Goal: Task Accomplishment & Management: Manage account settings

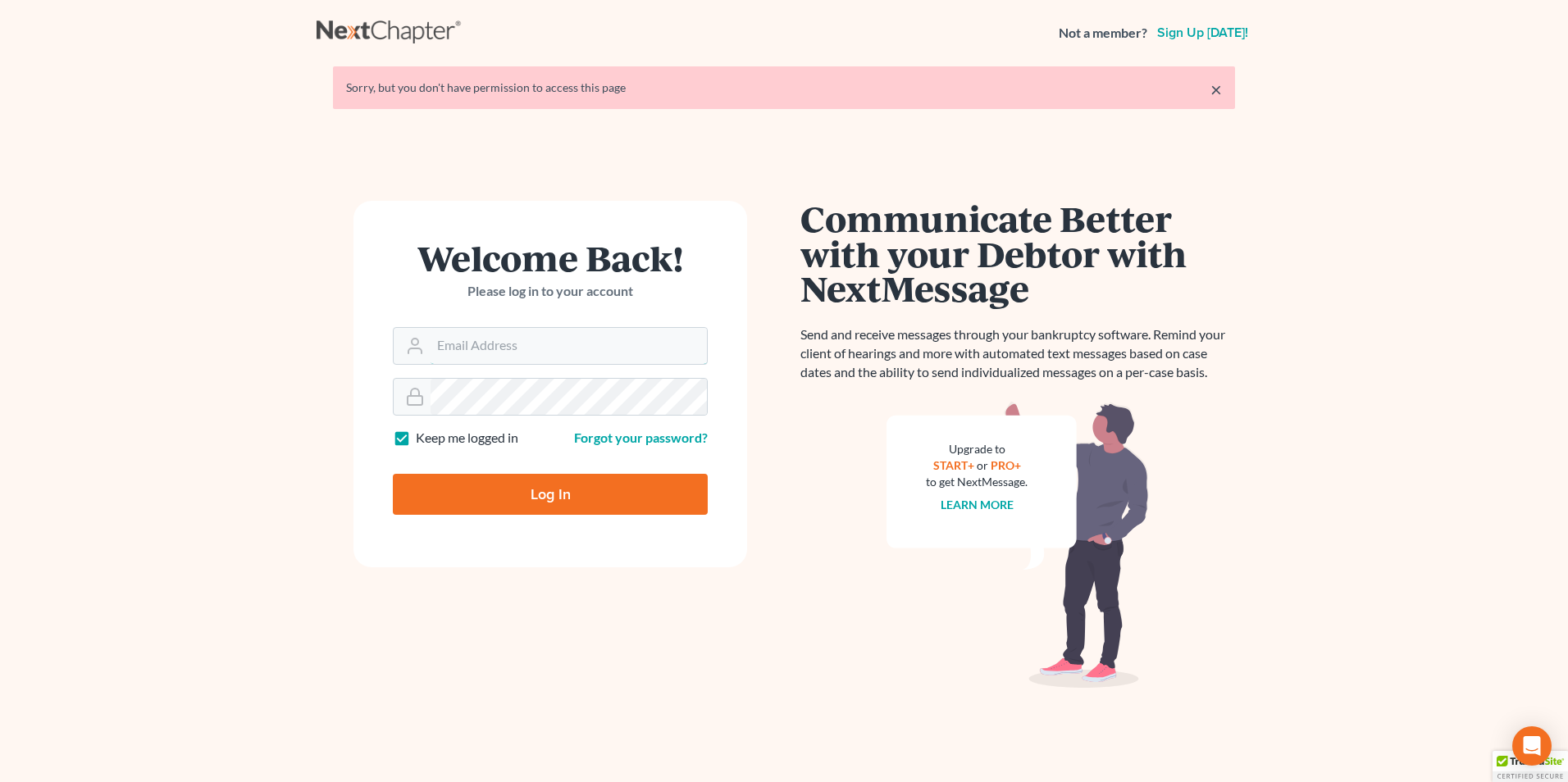
type input "[PERSON_NAME][EMAIL_ADDRESS][DOMAIN_NAME]"
click at [595, 486] on input "Log In" at bounding box center [550, 494] width 315 height 41
type input "Thinking..."
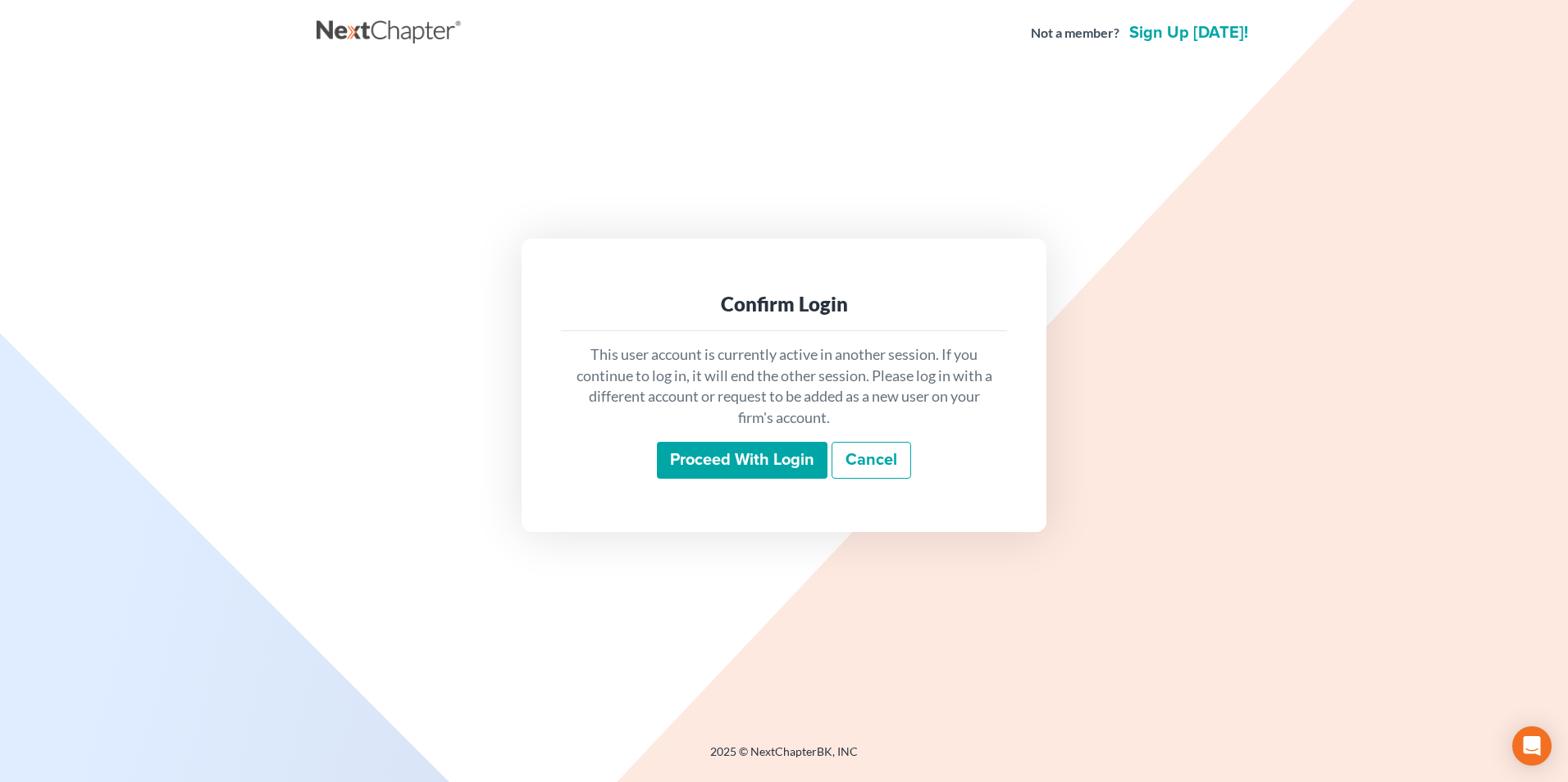
click at [731, 469] on input "Proceed with login" at bounding box center [742, 460] width 171 height 38
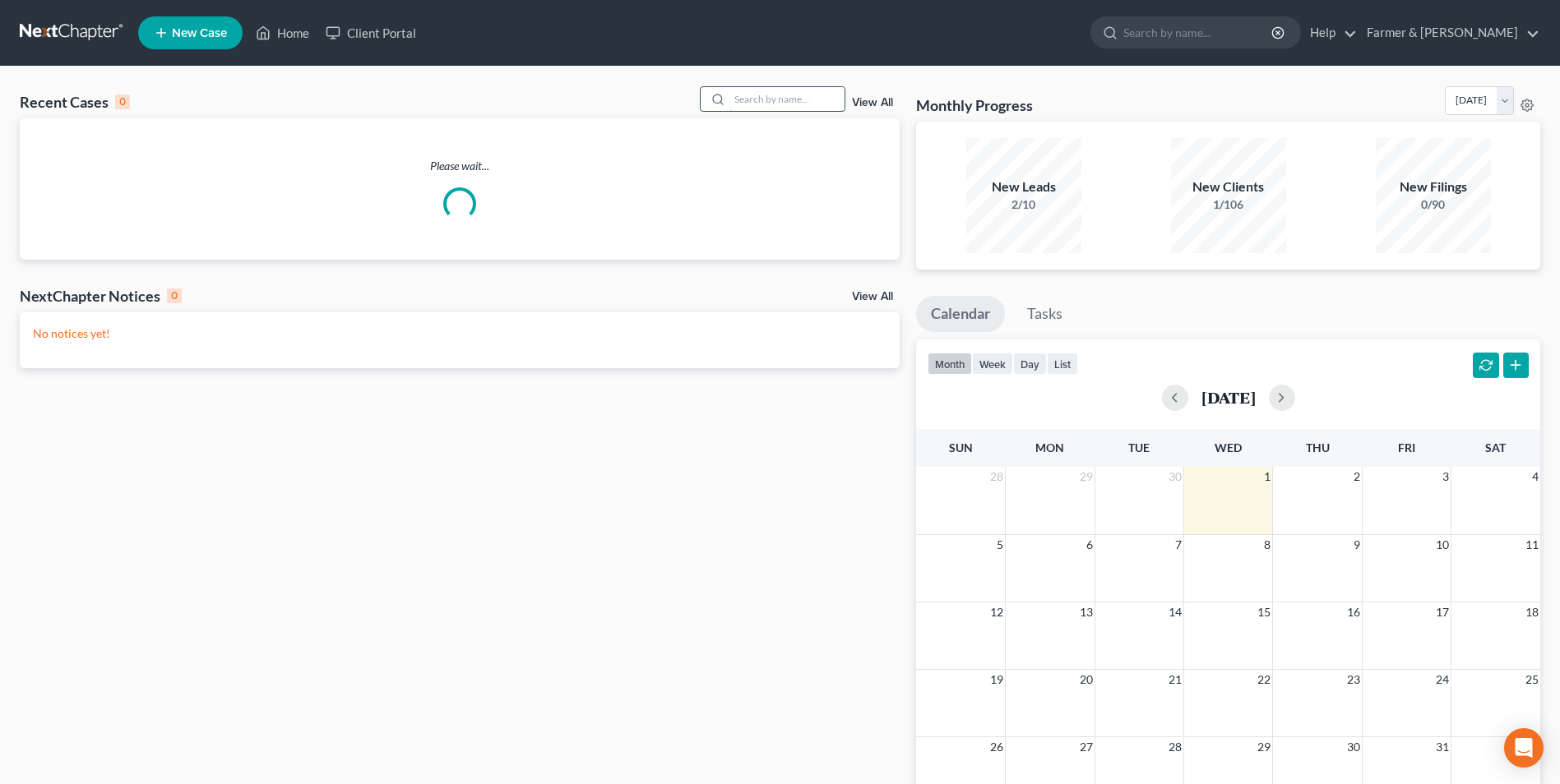
click at [806, 103] on input "search" at bounding box center [788, 99] width 115 height 24
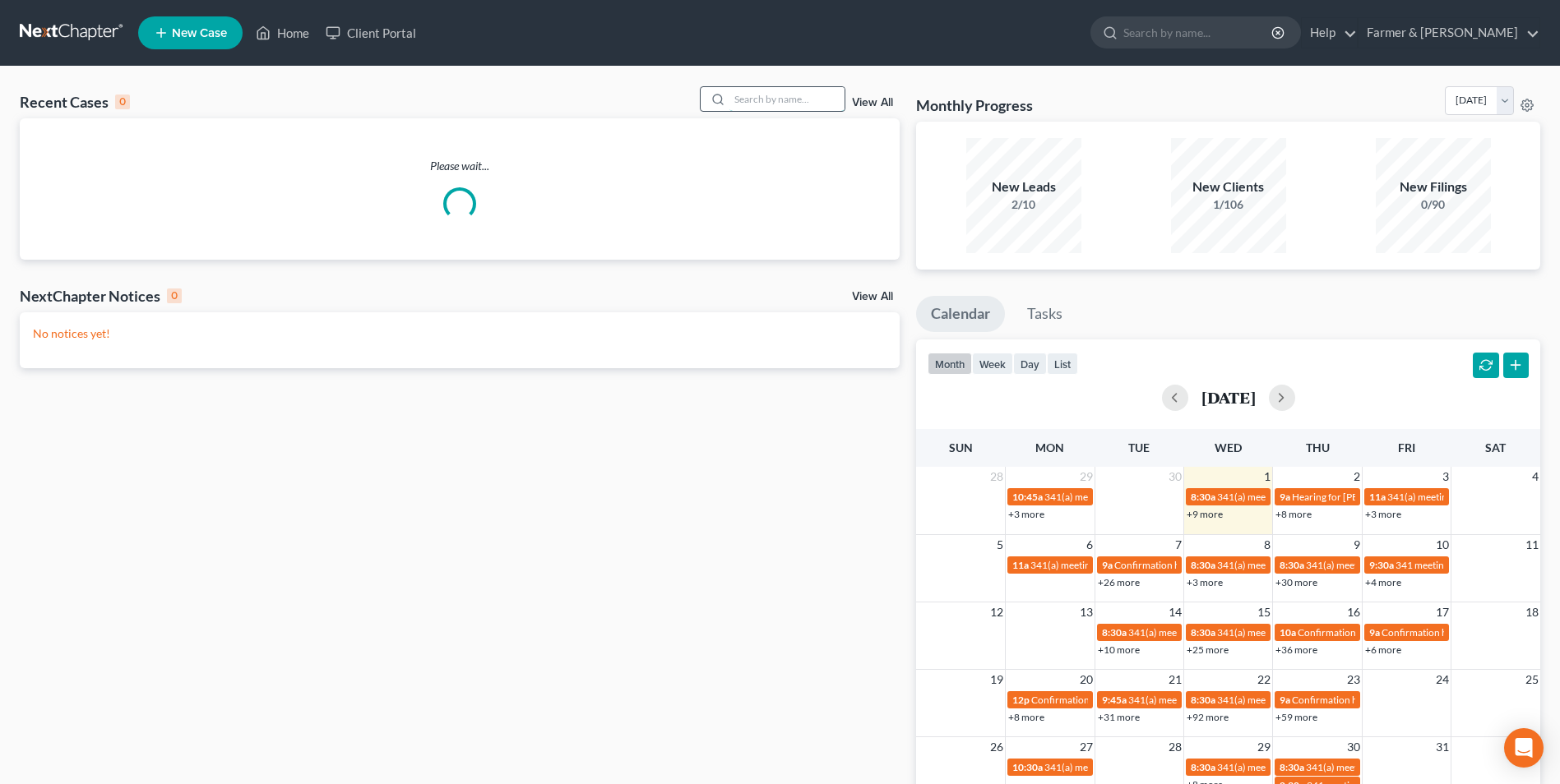
paste input "24-10700"
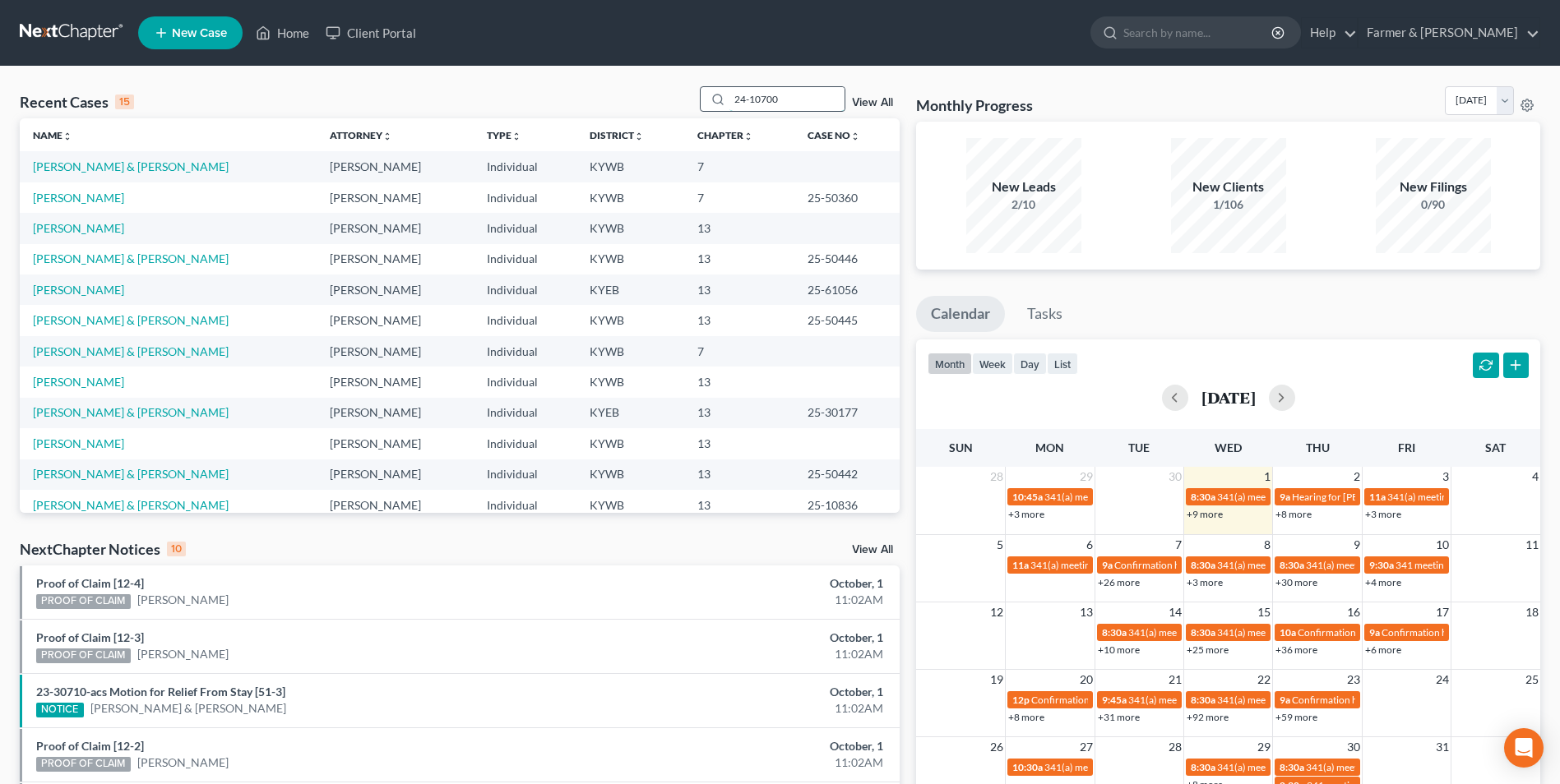
click at [819, 99] on input "24-10700" at bounding box center [788, 99] width 115 height 24
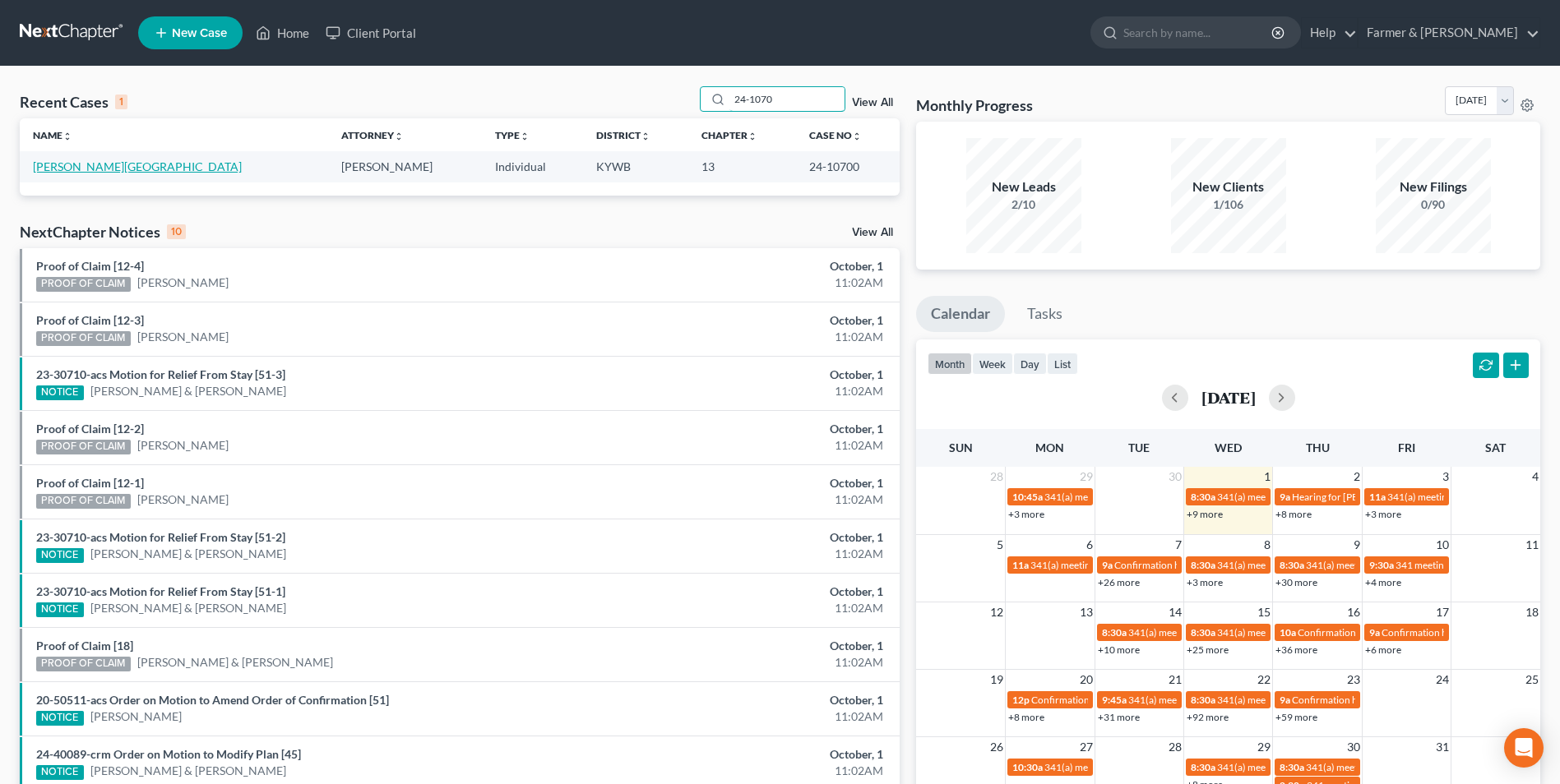
type input "24-1070"
click at [94, 169] on link "[PERSON_NAME][GEOGRAPHIC_DATA]" at bounding box center [137, 166] width 209 height 14
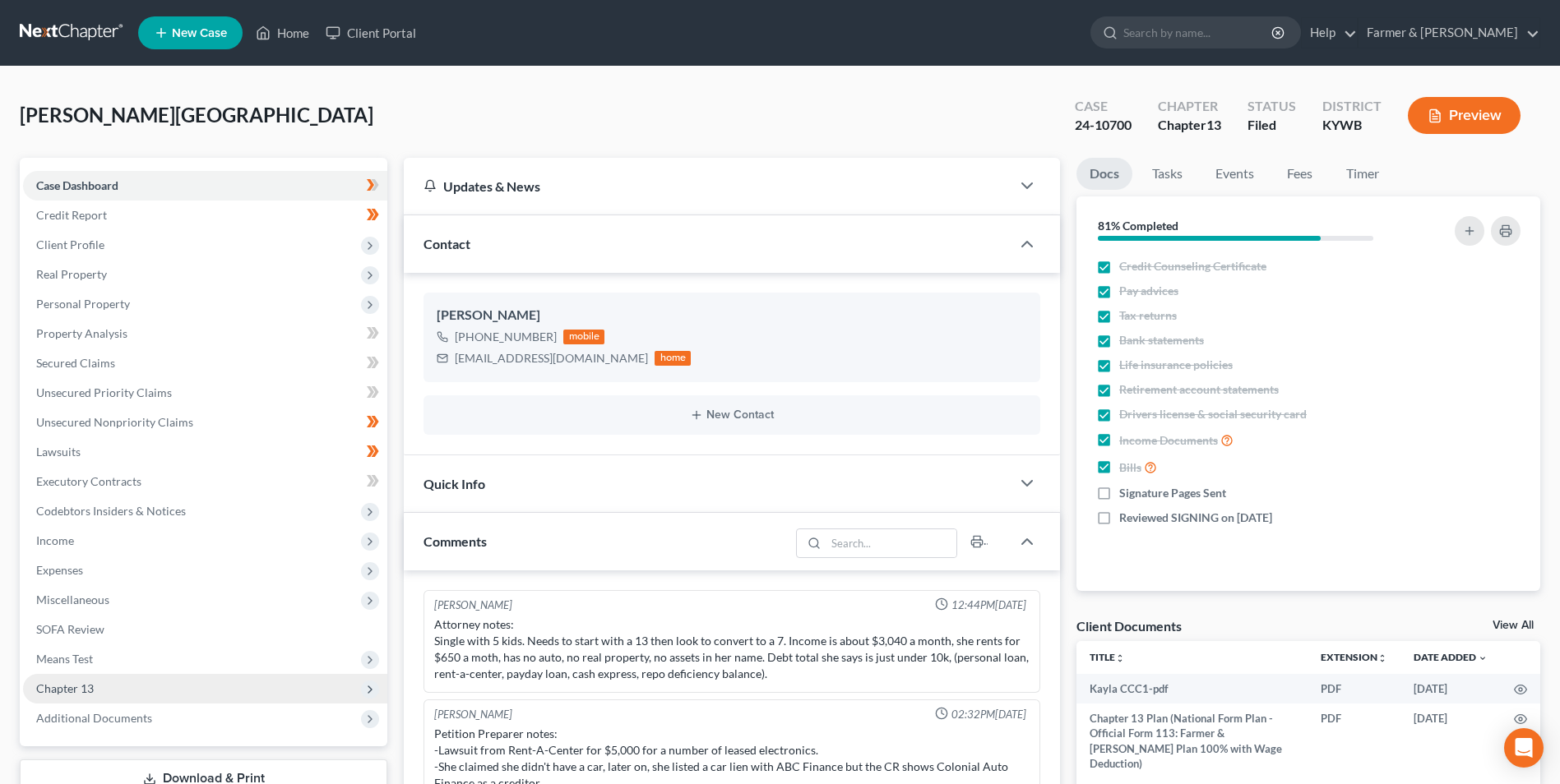
scroll to position [64, 0]
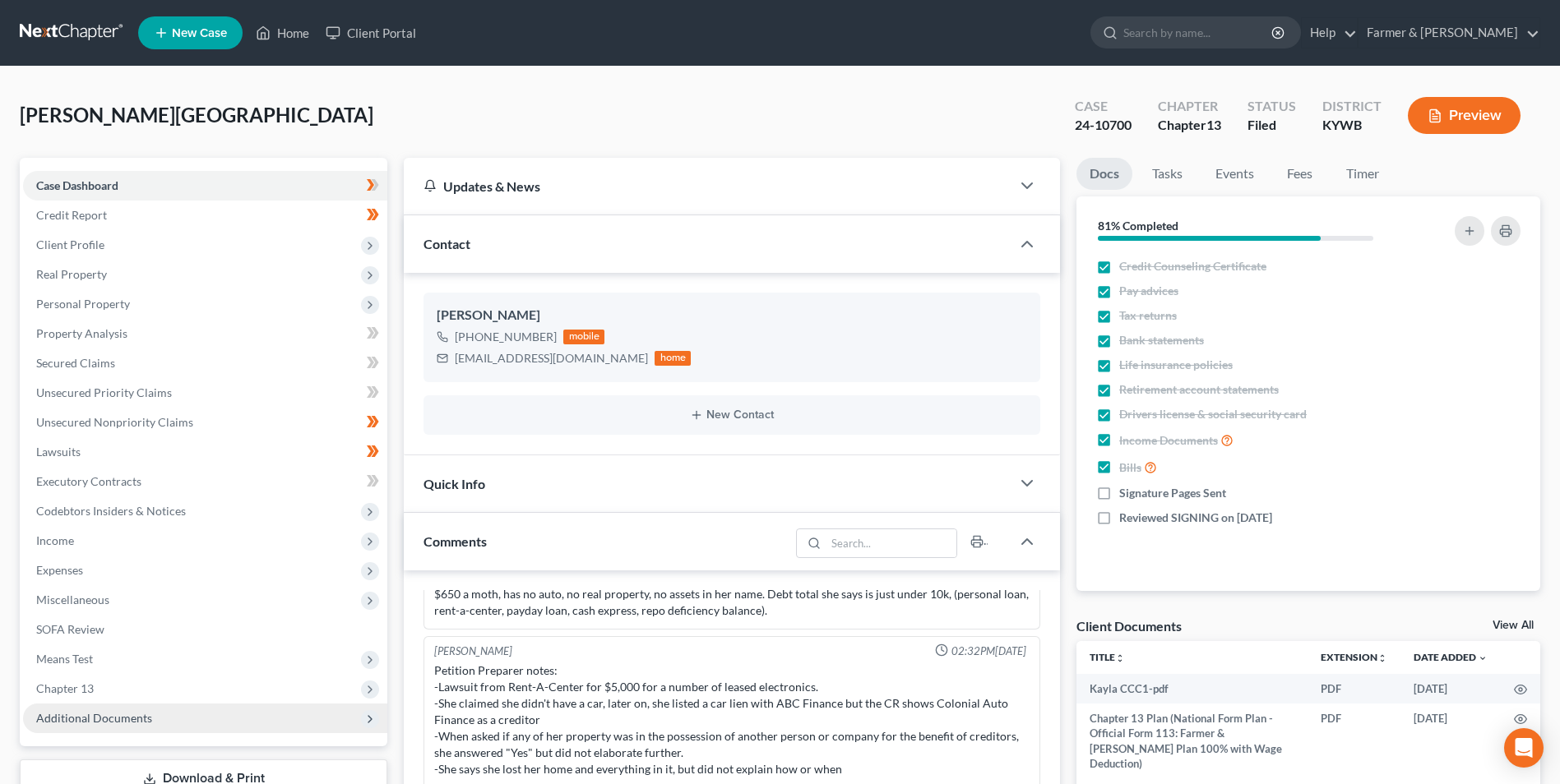
click at [175, 709] on span "Additional Documents" at bounding box center [205, 718] width 364 height 30
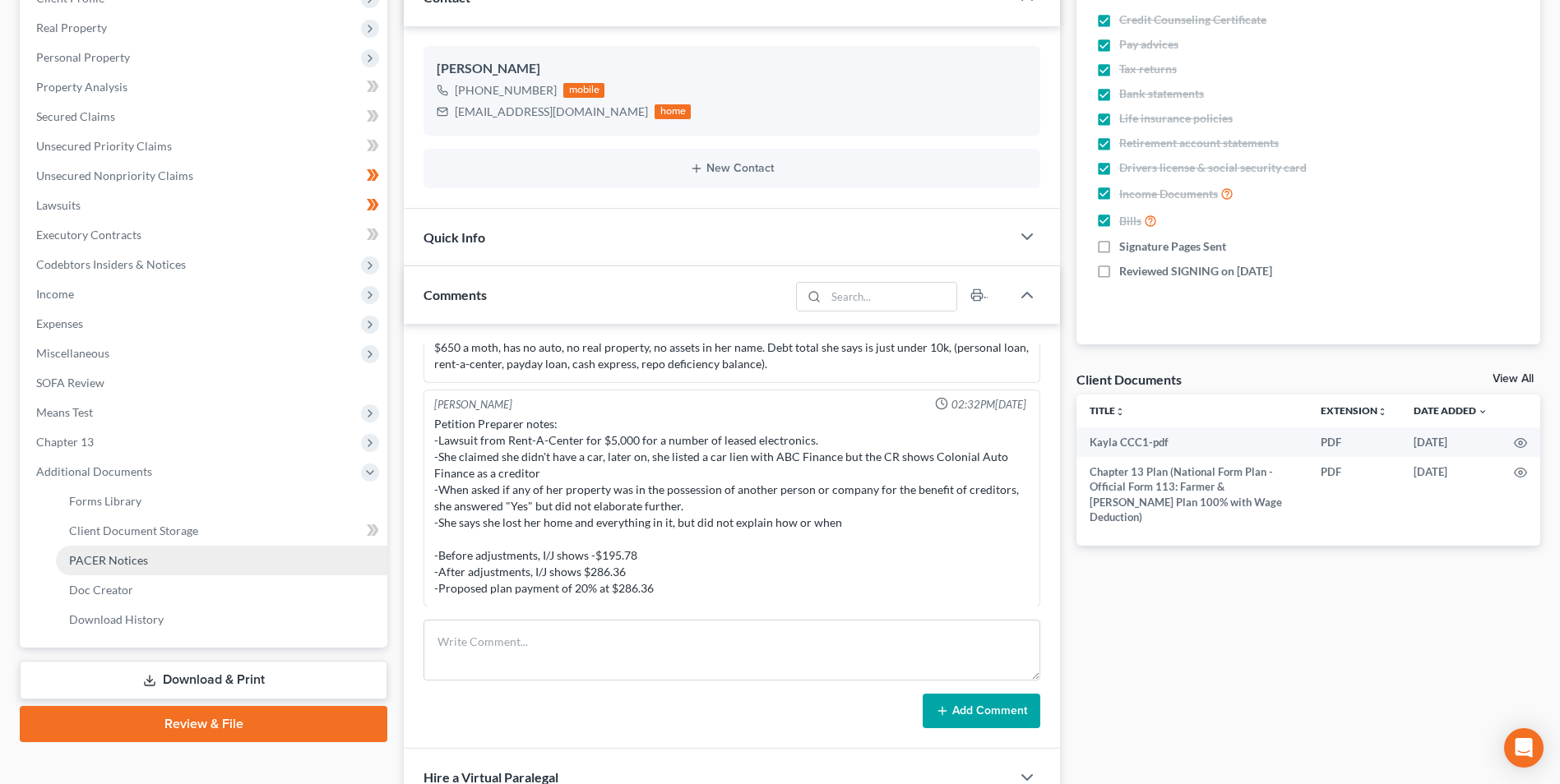
click at [172, 569] on link "PACER Notices" at bounding box center [222, 560] width 332 height 30
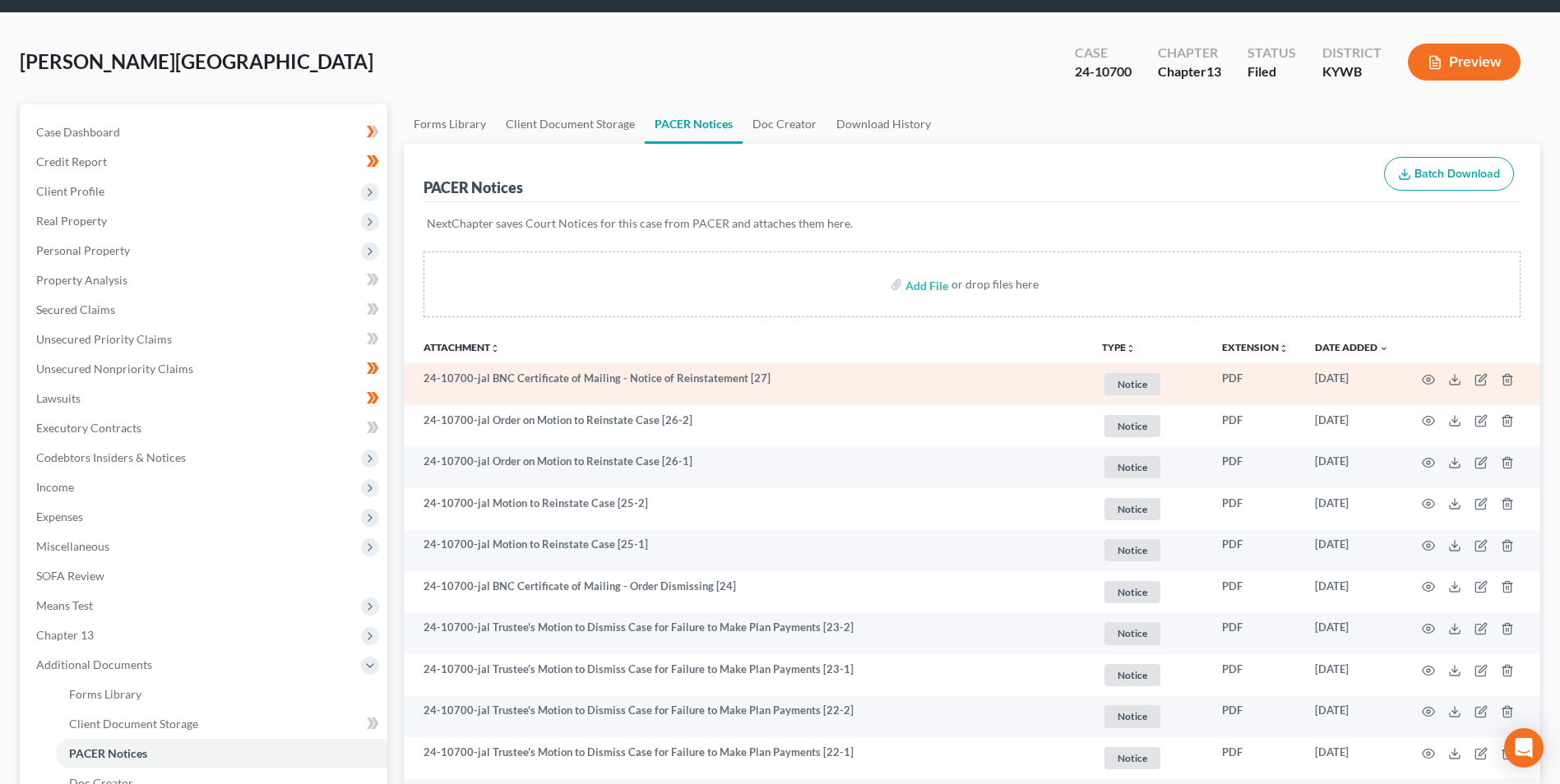
scroll to position [82, 0]
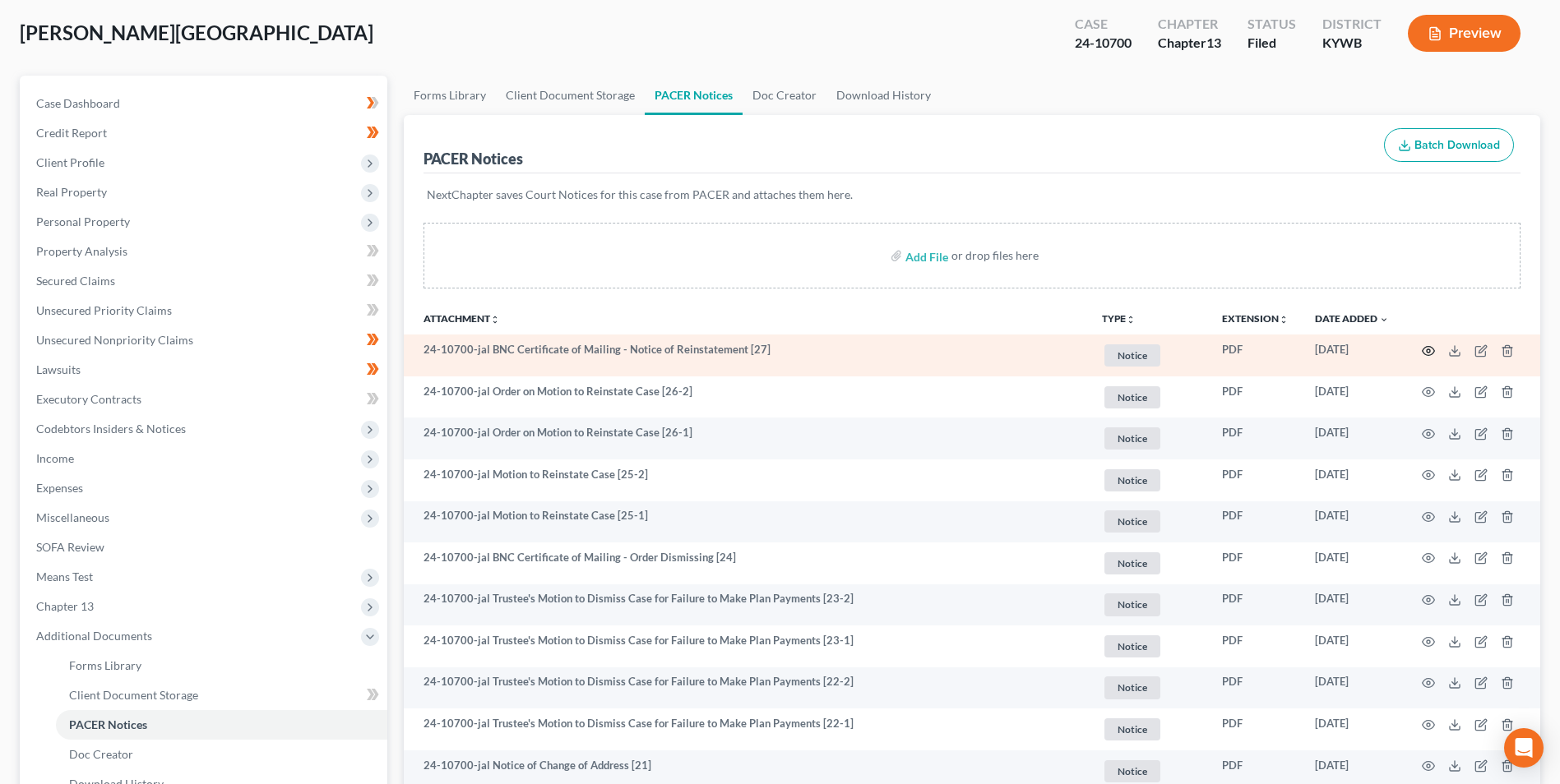
click at [1427, 353] on icon "button" at bounding box center [1428, 351] width 14 height 14
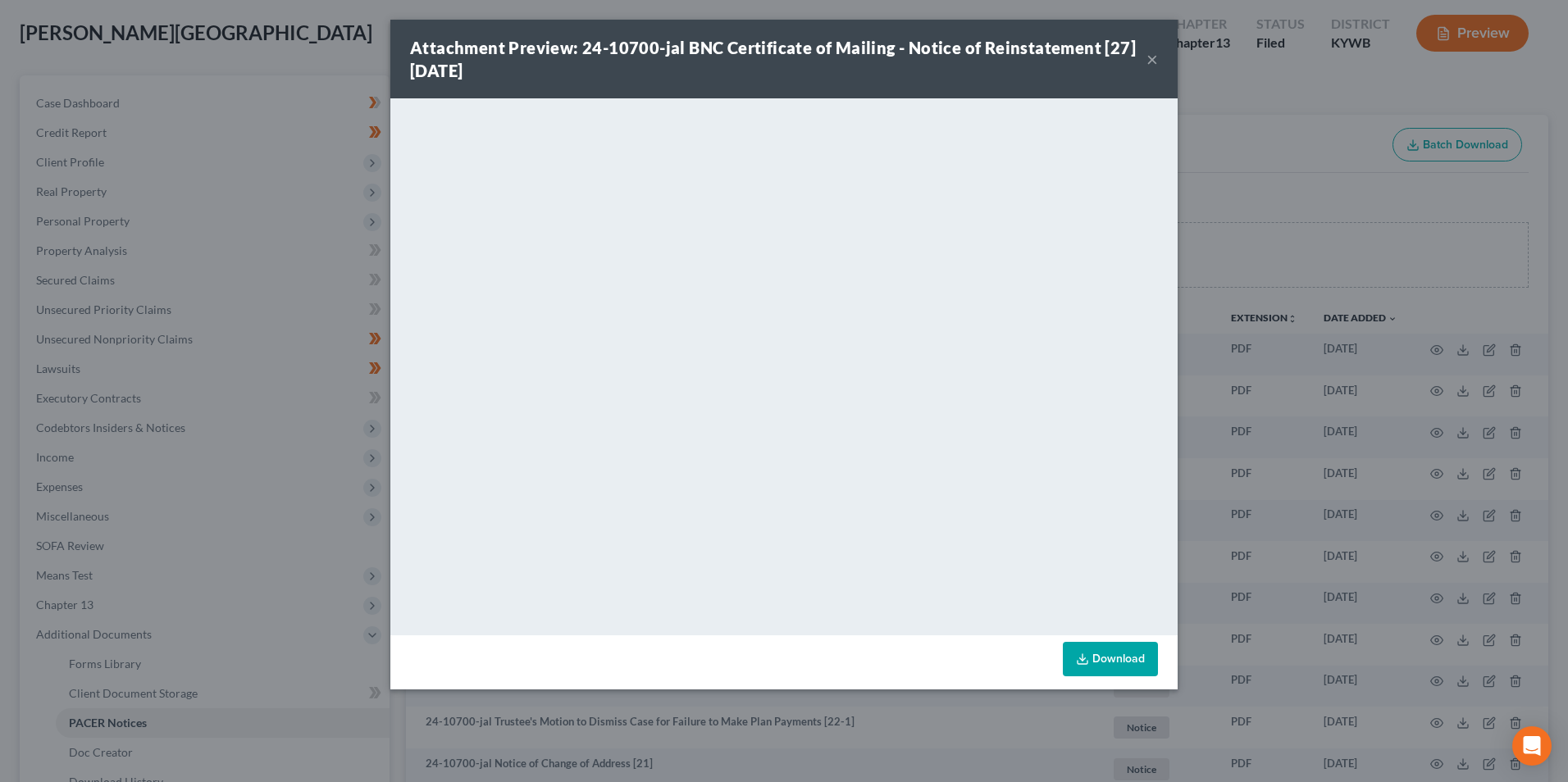
click at [1153, 62] on button "×" at bounding box center [1153, 58] width 12 height 19
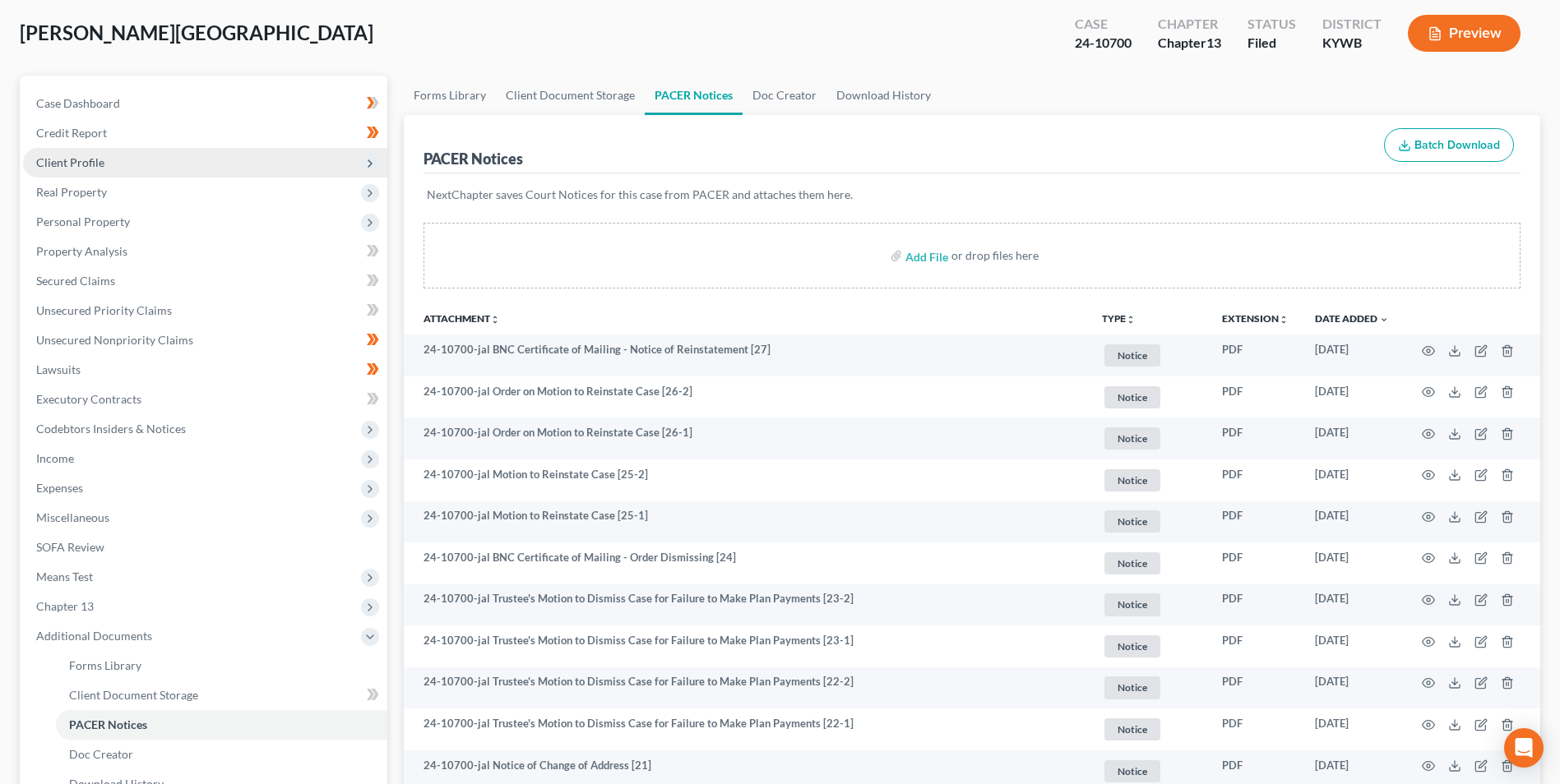
click at [143, 171] on span "Client Profile" at bounding box center [205, 162] width 364 height 30
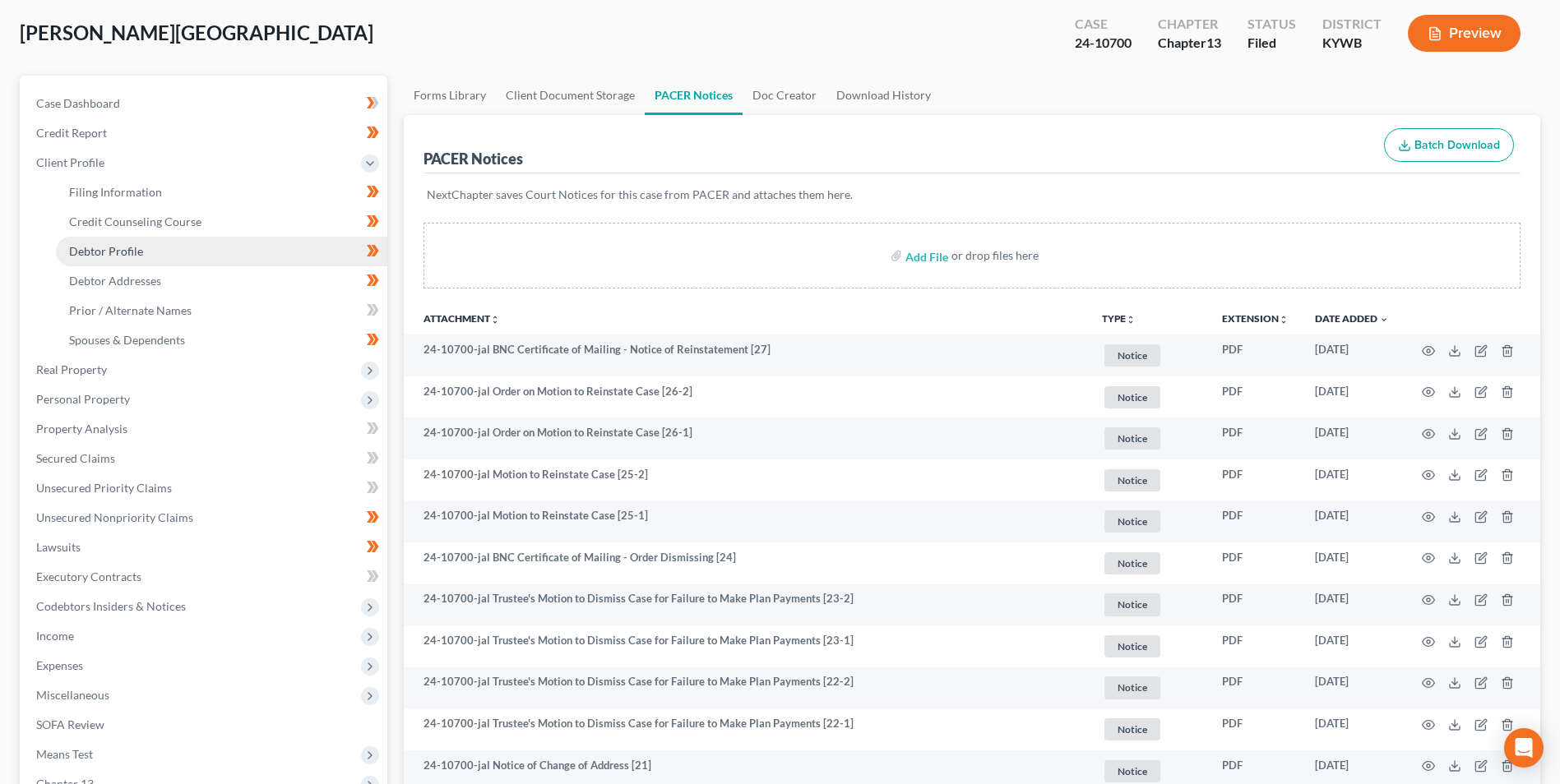
click at [175, 265] on link "Debtor Profile" at bounding box center [222, 251] width 332 height 30
select select "0"
select select "5"
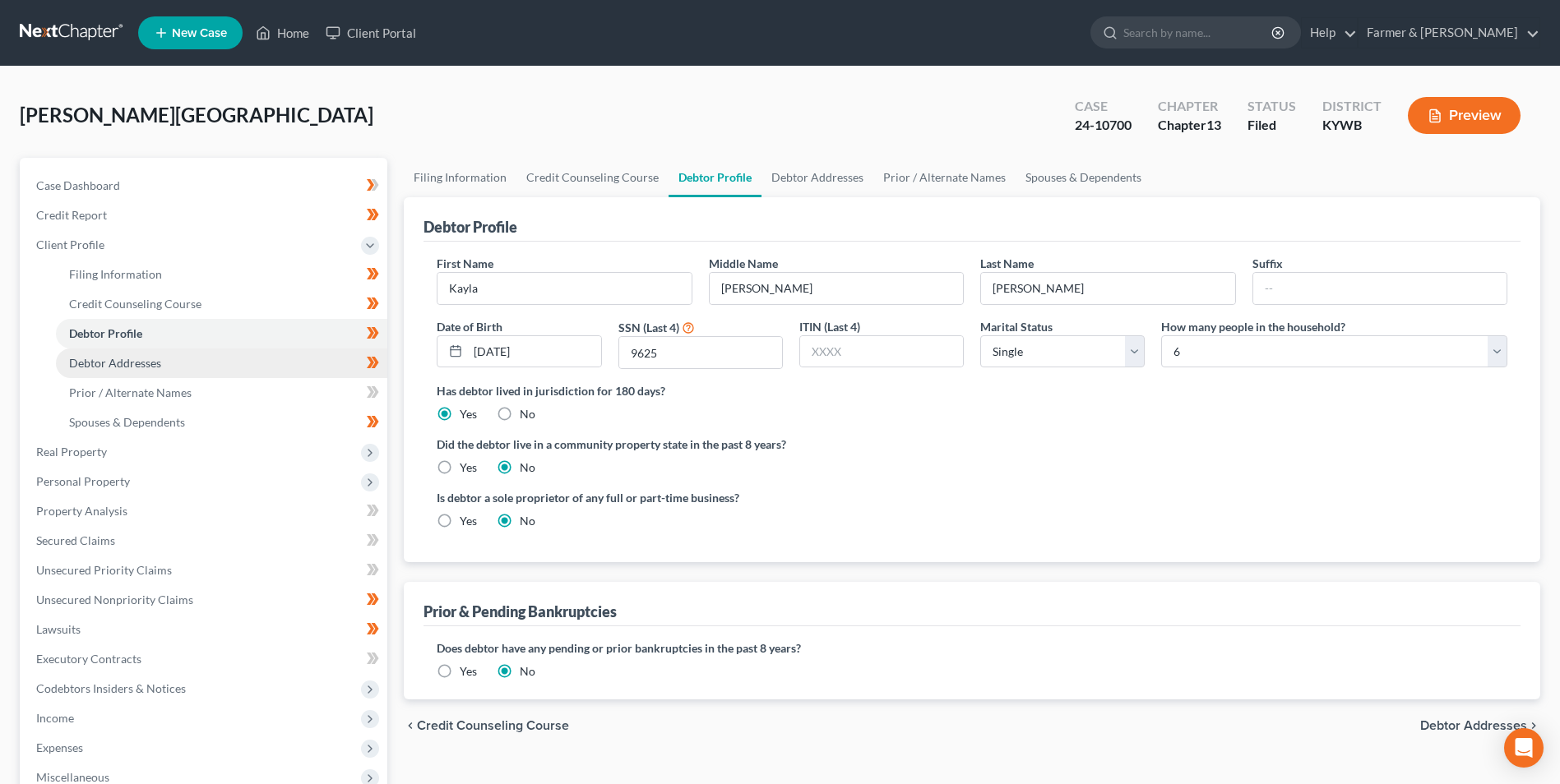
click at [195, 370] on link "Debtor Addresses" at bounding box center [222, 363] width 332 height 30
